Goal: Find specific page/section: Find specific page/section

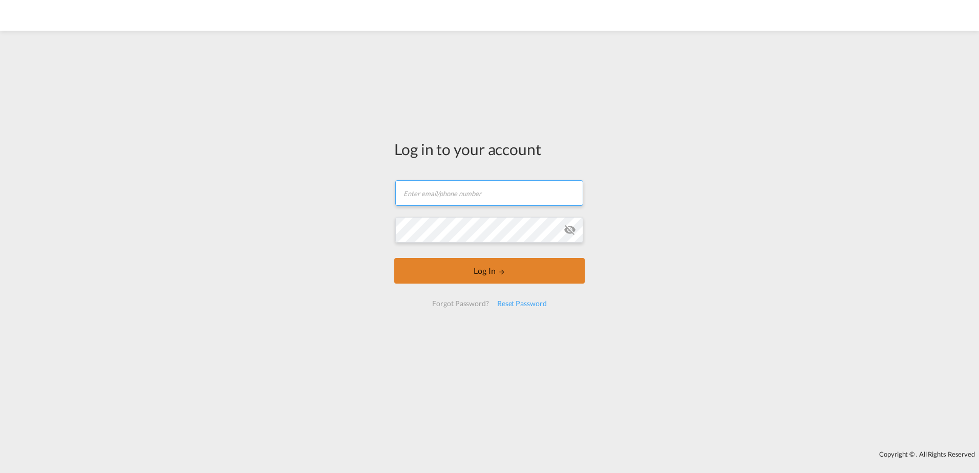
type input "[EMAIL_ADDRESS][DOMAIN_NAME]"
click at [465, 276] on button "Log In" at bounding box center [489, 271] width 190 height 26
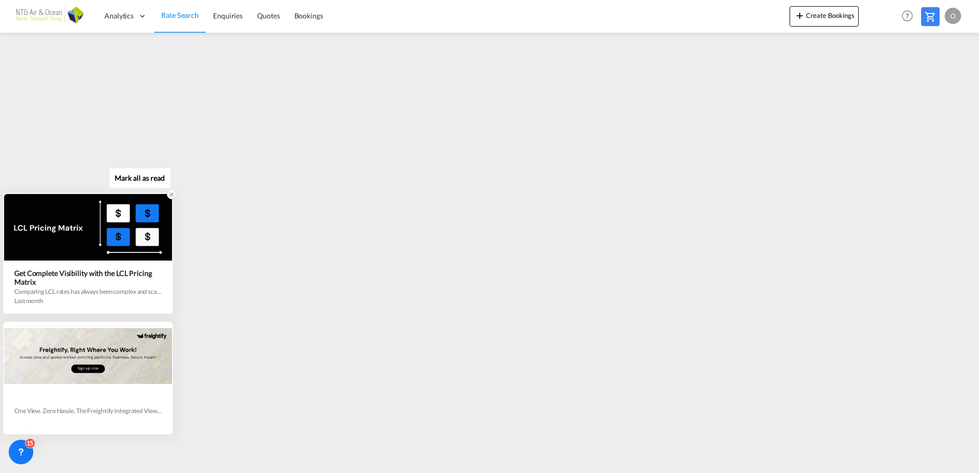
click at [168, 193] on icon at bounding box center [171, 194] width 7 height 7
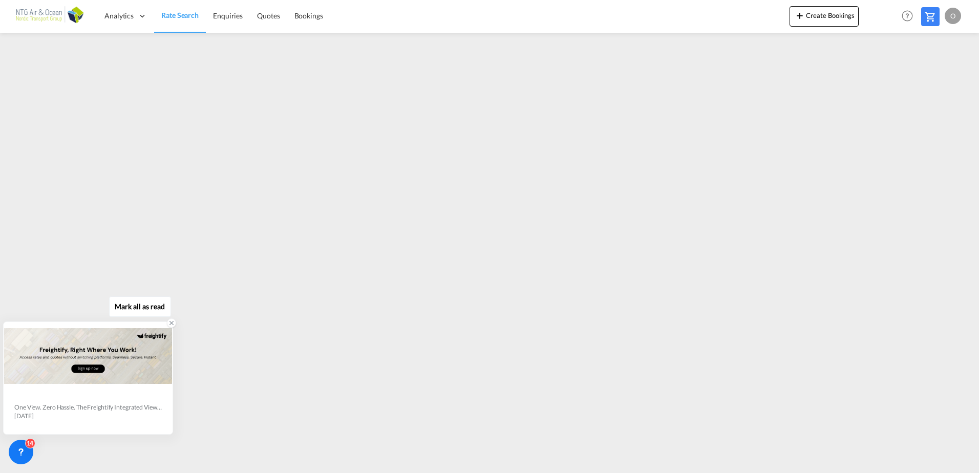
click at [171, 323] on icon at bounding box center [171, 322] width 7 height 7
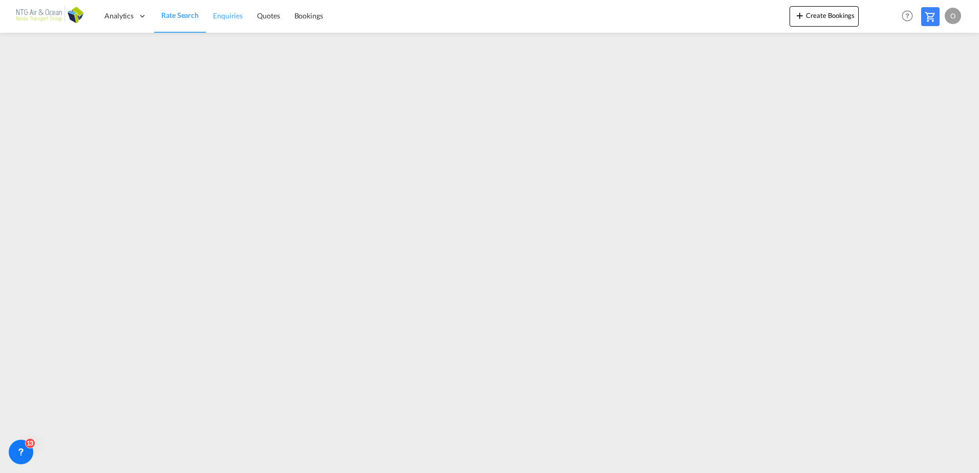
click at [220, 11] on span "Enquiries" at bounding box center [228, 15] width 30 height 9
